Goal: Task Accomplishment & Management: Manage account settings

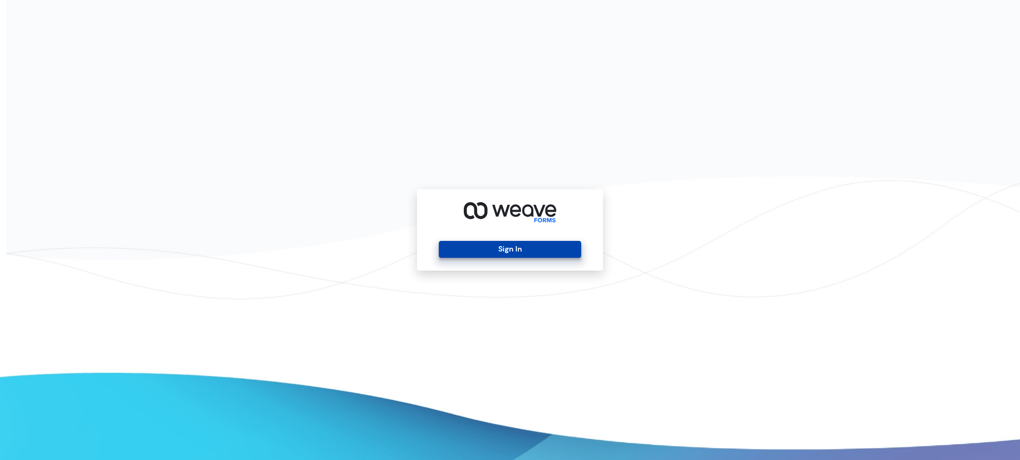
click at [488, 251] on button "Sign In" at bounding box center [510, 249] width 142 height 17
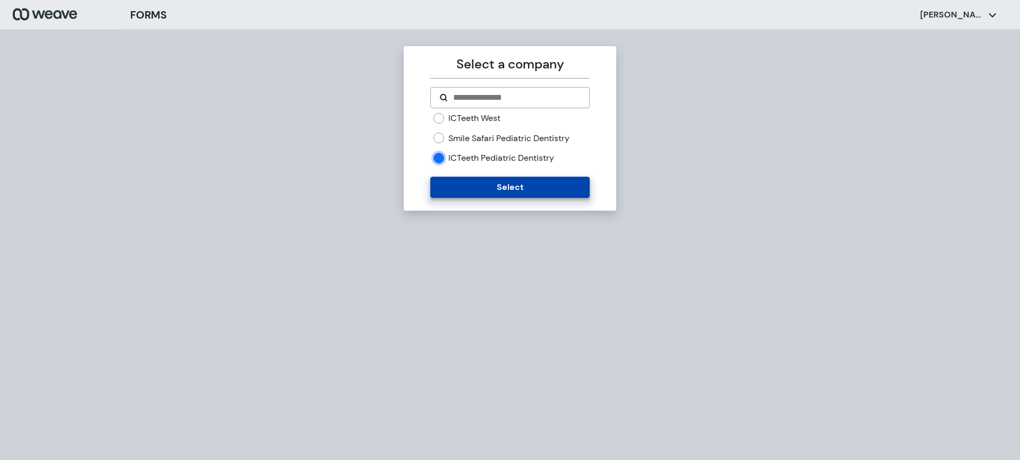
click at [474, 193] on button "Select" at bounding box center [509, 187] width 159 height 21
